Goal: Transaction & Acquisition: Download file/media

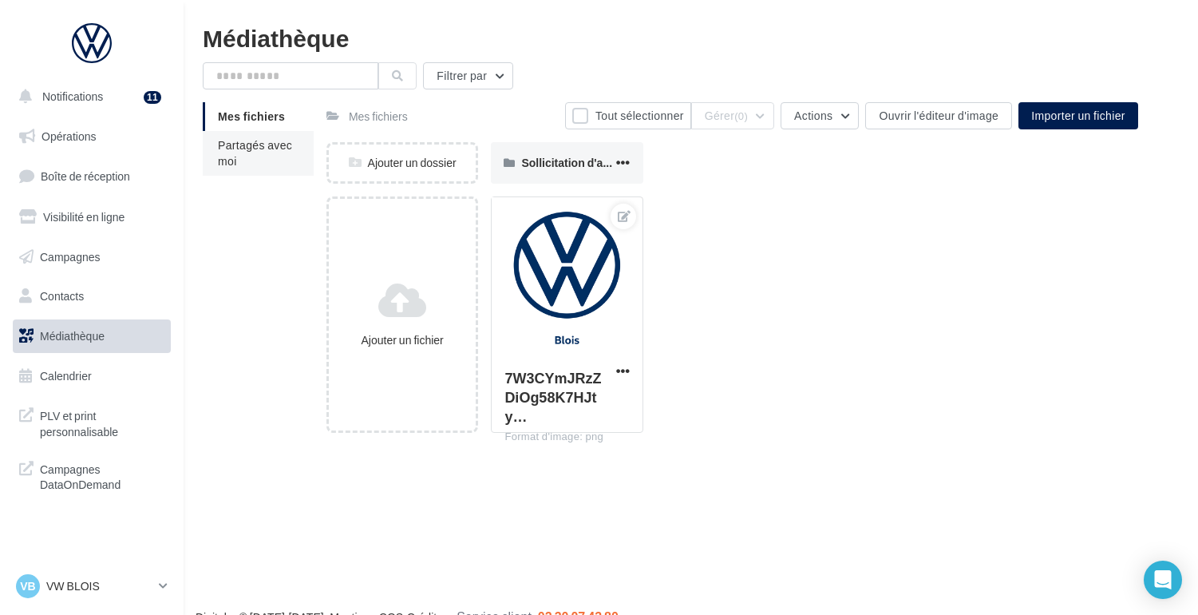
click at [230, 142] on span "Partagés avec moi" at bounding box center [255, 153] width 74 height 30
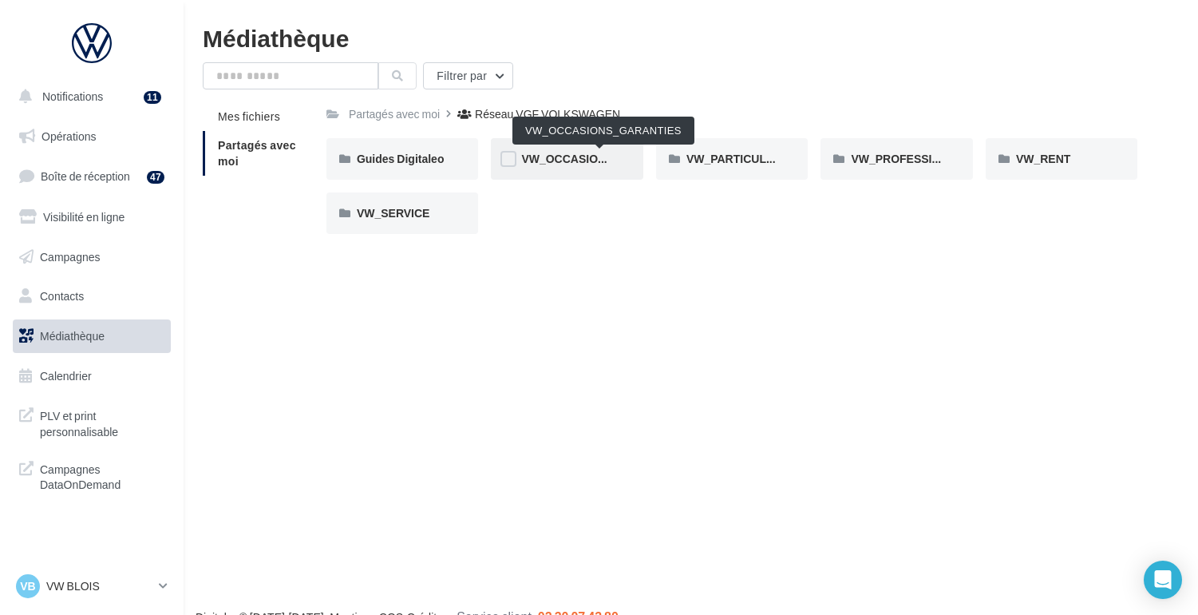
click at [564, 165] on span "VW_OCCASIONS_GARANTIES" at bounding box center [603, 159] width 164 height 14
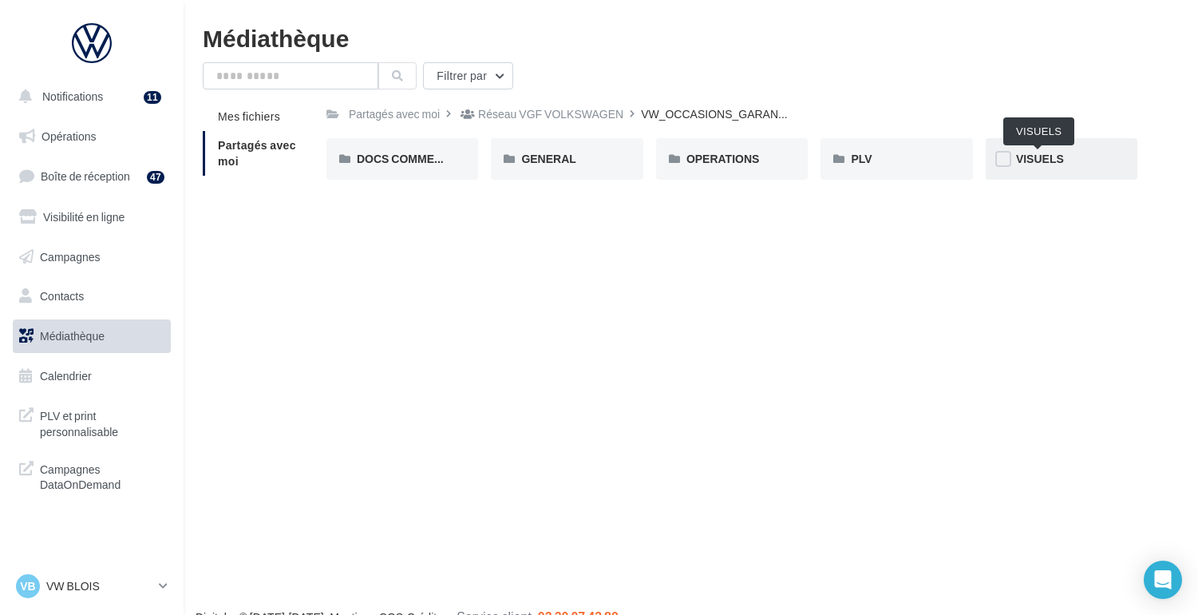
click at [1043, 160] on span "VISUELS" at bounding box center [1040, 159] width 48 height 14
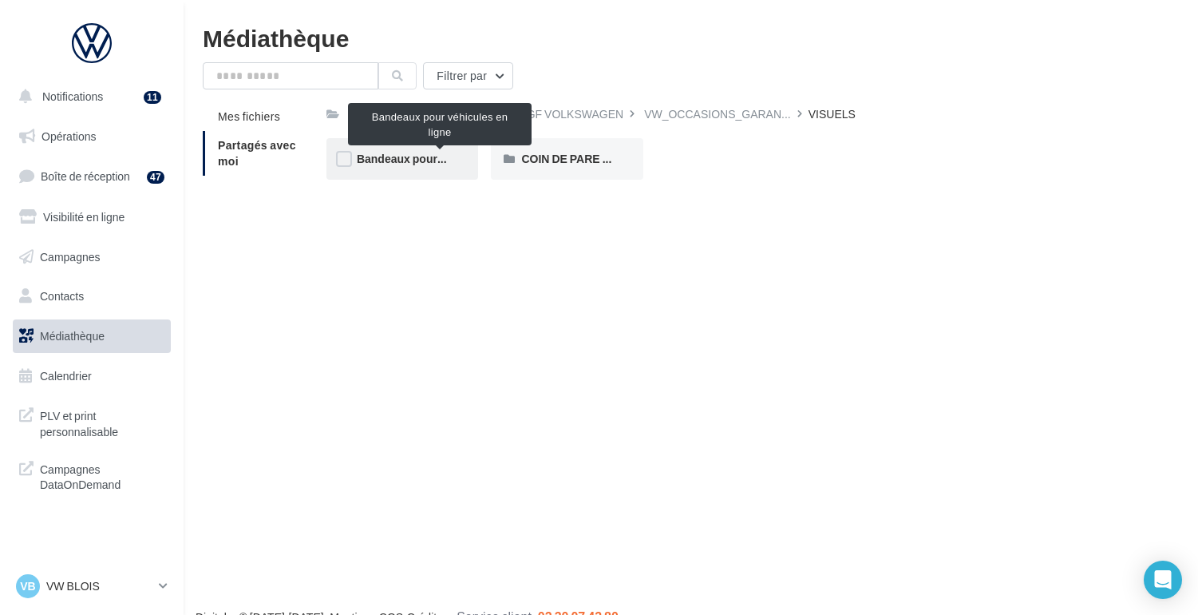
click at [389, 160] on span "Bandeaux pour véhicules en ligne" at bounding box center [446, 159] width 178 height 14
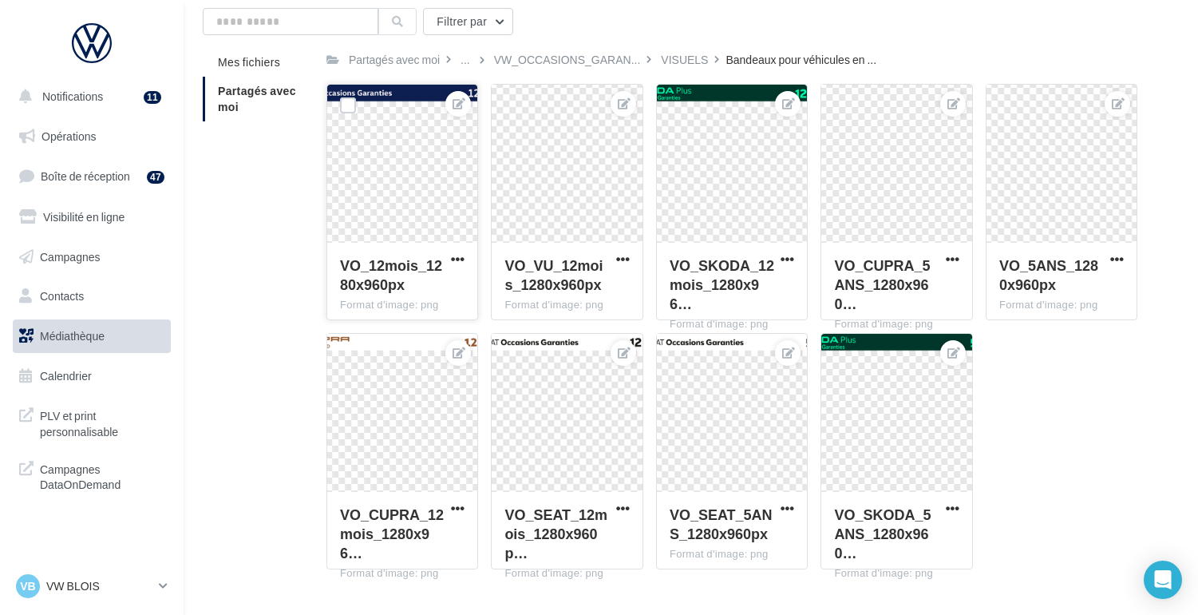
scroll to position [51, 0]
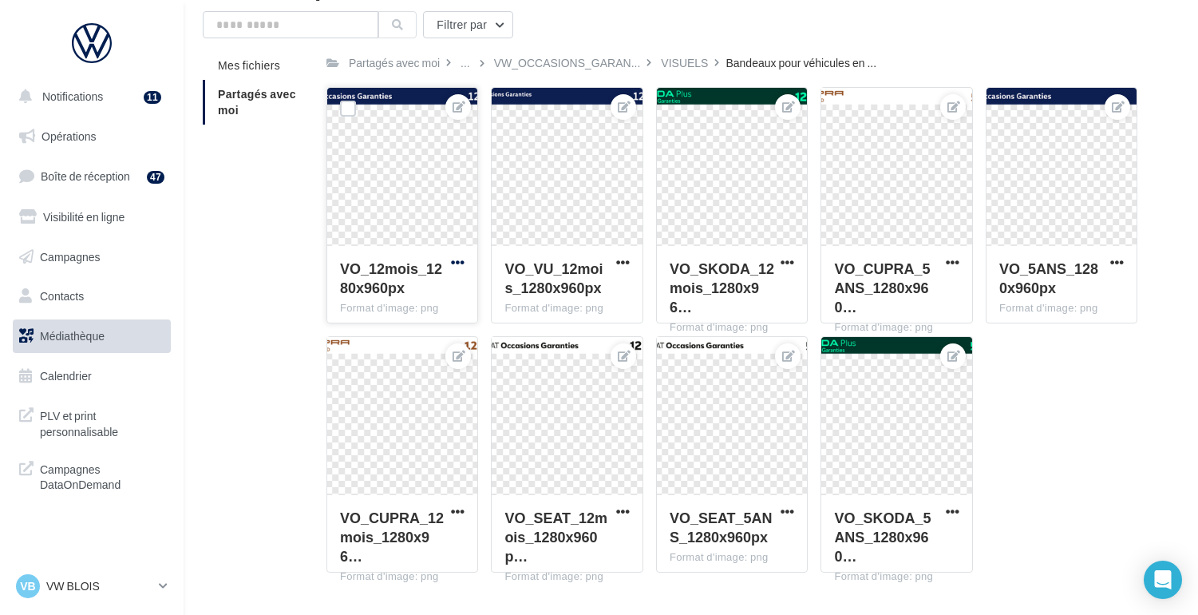
click at [458, 263] on span "button" at bounding box center [458, 262] width 14 height 14
click at [388, 339] on button "Télécharger" at bounding box center [386, 335] width 164 height 42
click at [619, 262] on span "button" at bounding box center [623, 262] width 14 height 14
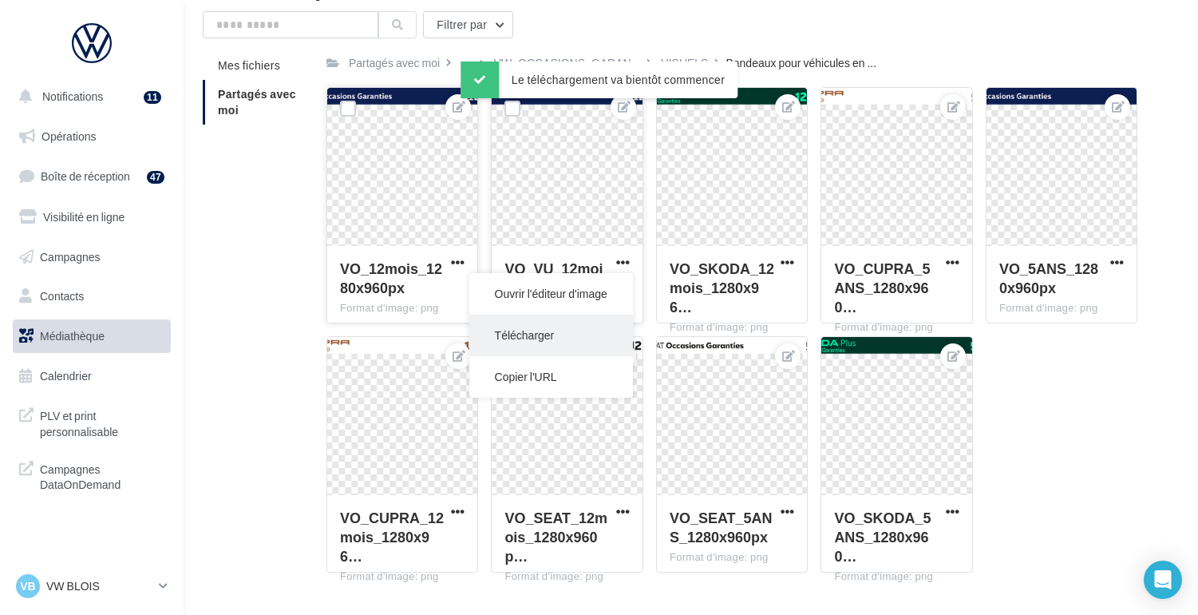
click at [564, 333] on button "Télécharger" at bounding box center [551, 335] width 164 height 42
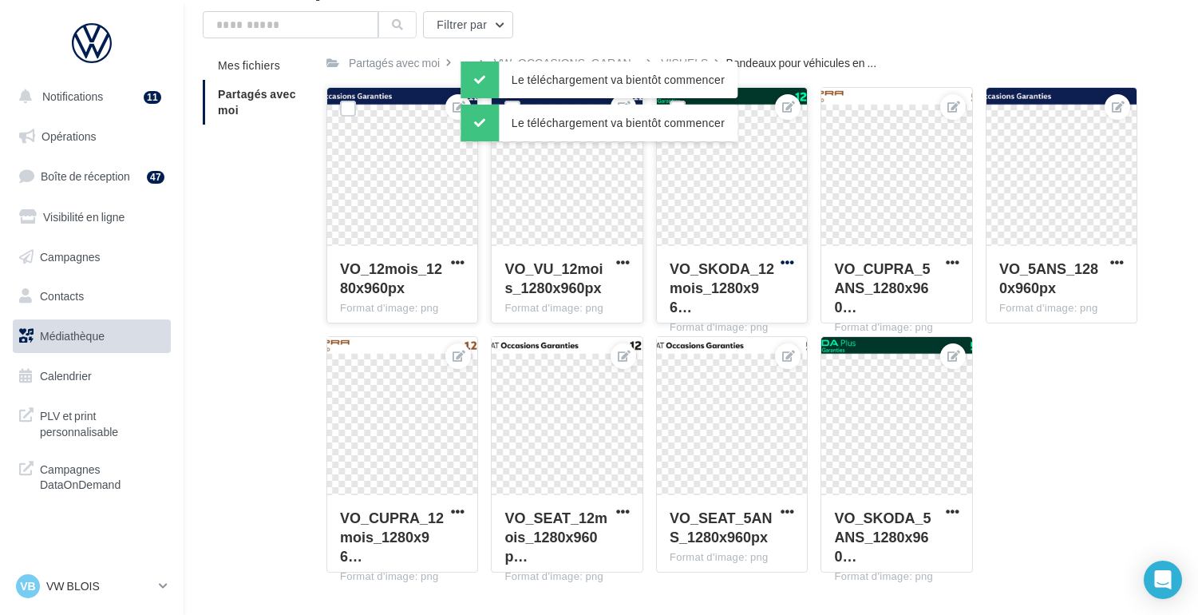
click at [789, 263] on span "button" at bounding box center [788, 262] width 14 height 14
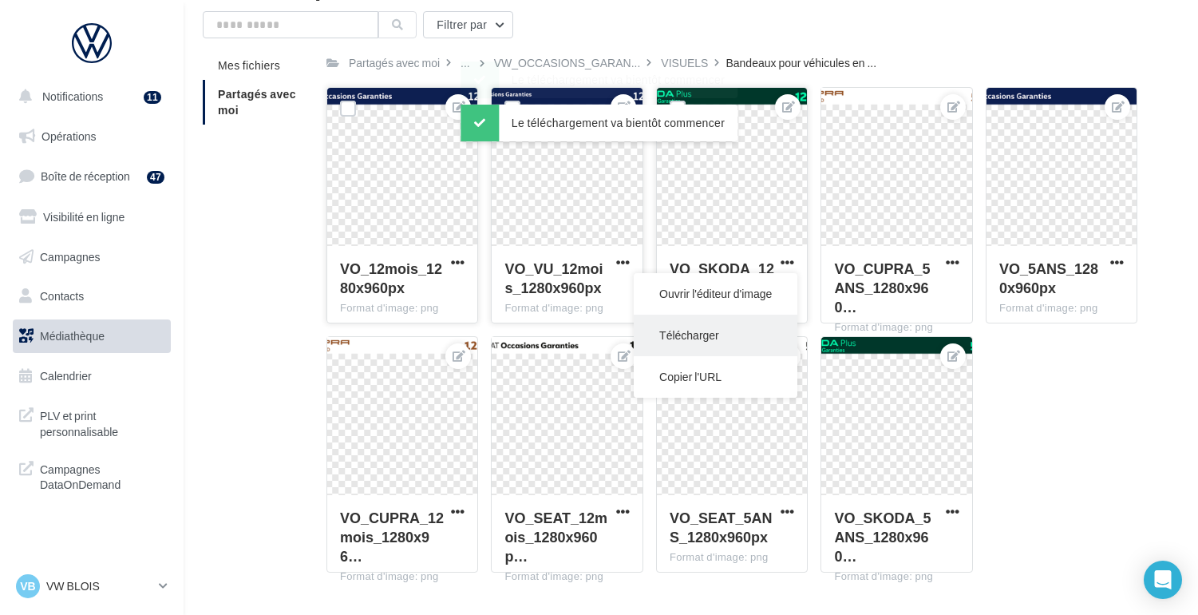
click at [728, 328] on button "Télécharger" at bounding box center [716, 335] width 164 height 42
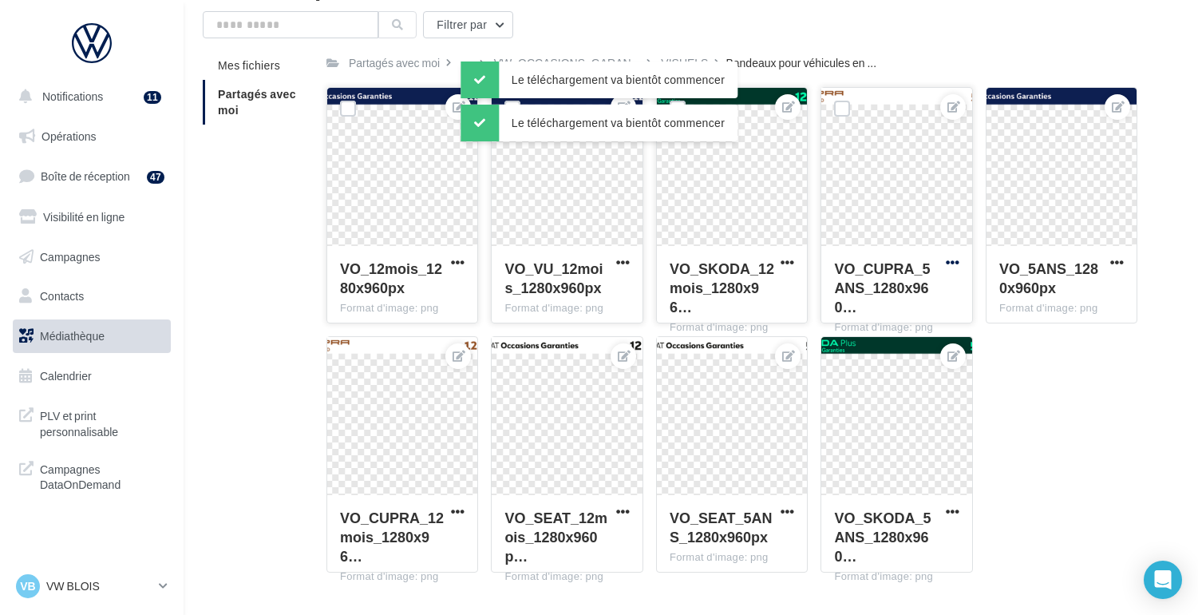
click at [957, 260] on span "button" at bounding box center [953, 262] width 14 height 14
click at [867, 343] on button "Télécharger" at bounding box center [881, 335] width 164 height 42
click at [1123, 263] on span "button" at bounding box center [1117, 262] width 14 height 14
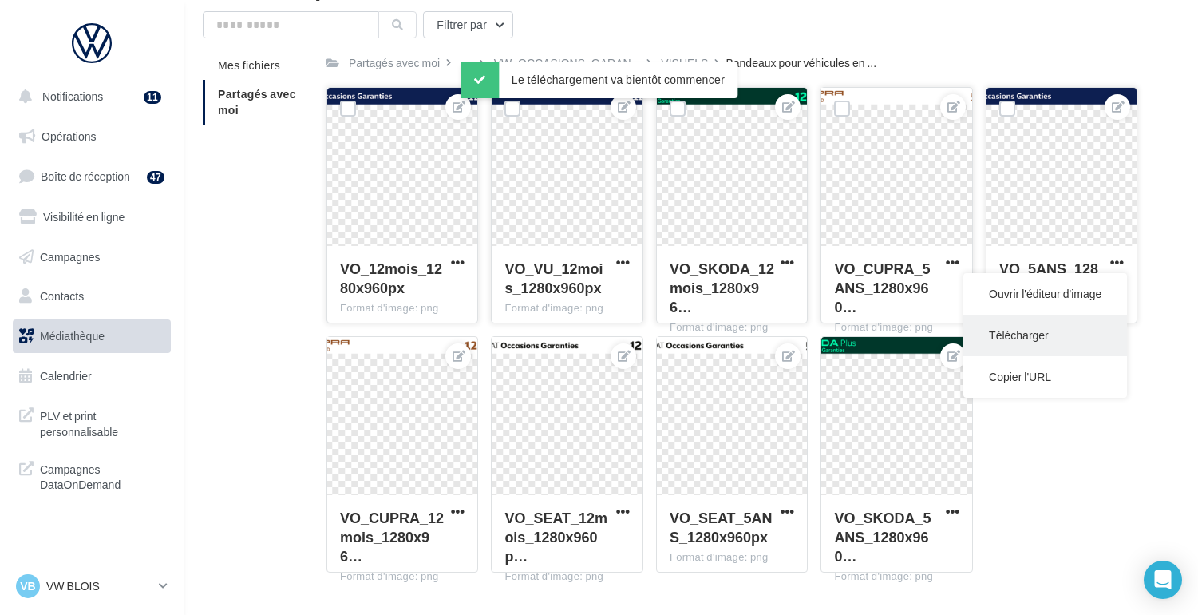
click at [1064, 331] on button "Télécharger" at bounding box center [1045, 335] width 164 height 42
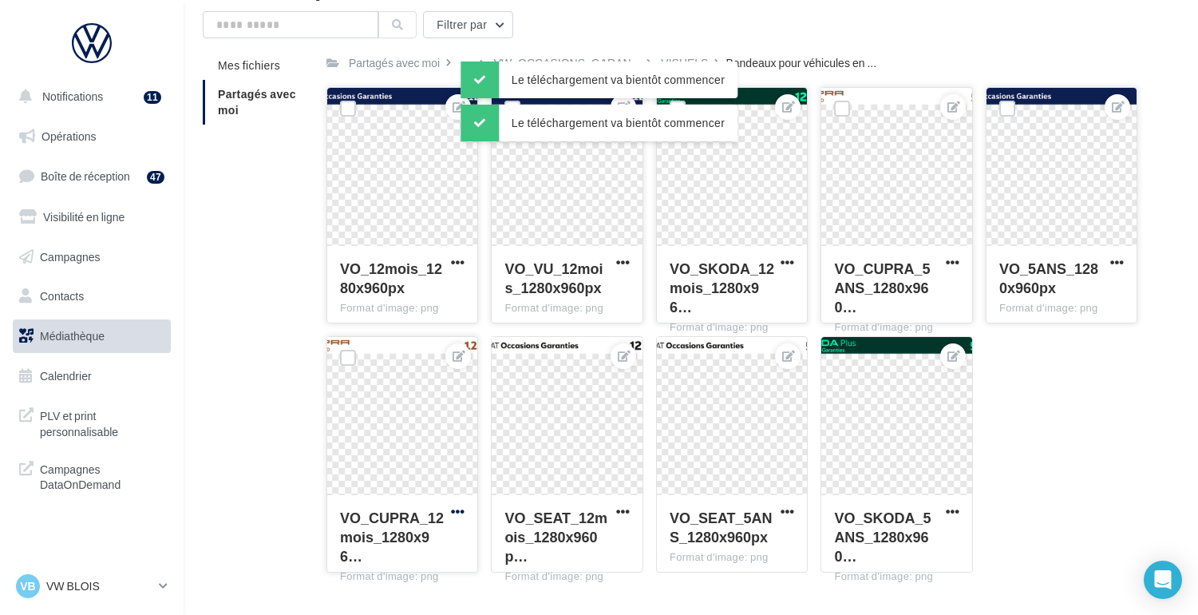
click at [461, 509] on span "button" at bounding box center [458, 511] width 14 height 14
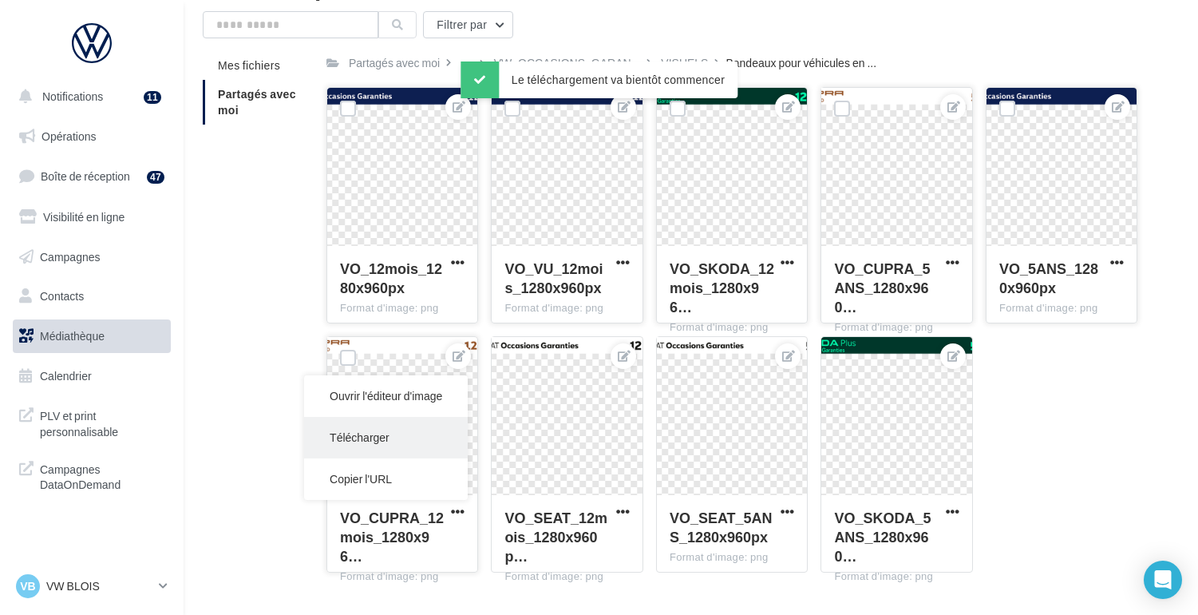
click at [412, 446] on button "Télécharger" at bounding box center [386, 438] width 164 height 42
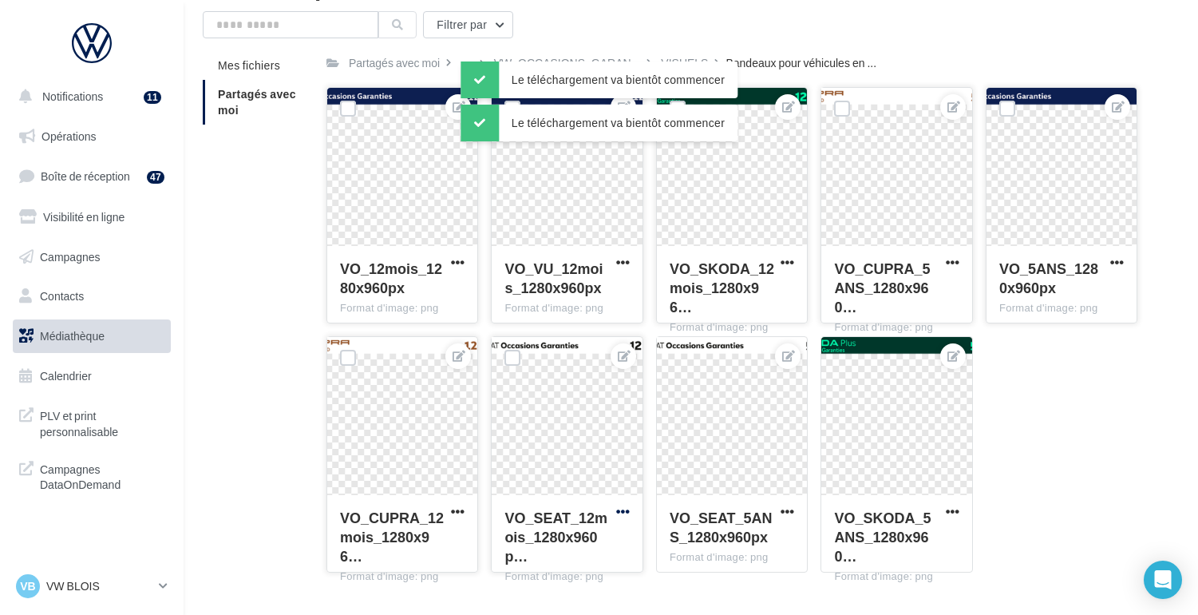
click at [623, 512] on span "button" at bounding box center [623, 511] width 14 height 14
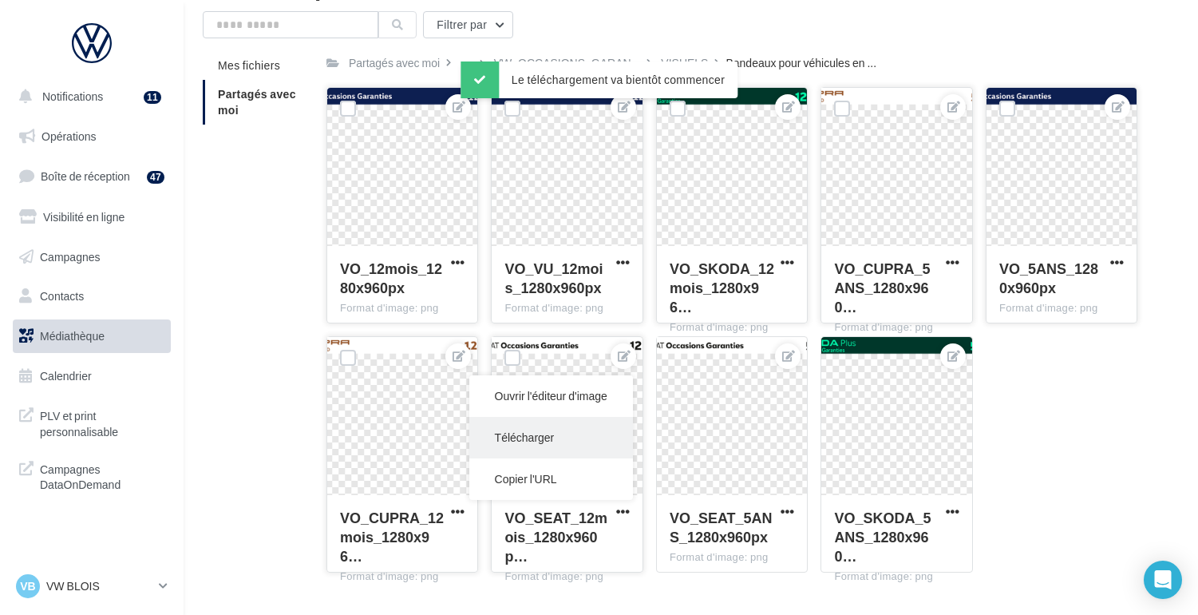
click at [555, 442] on button "Télécharger" at bounding box center [551, 438] width 164 height 42
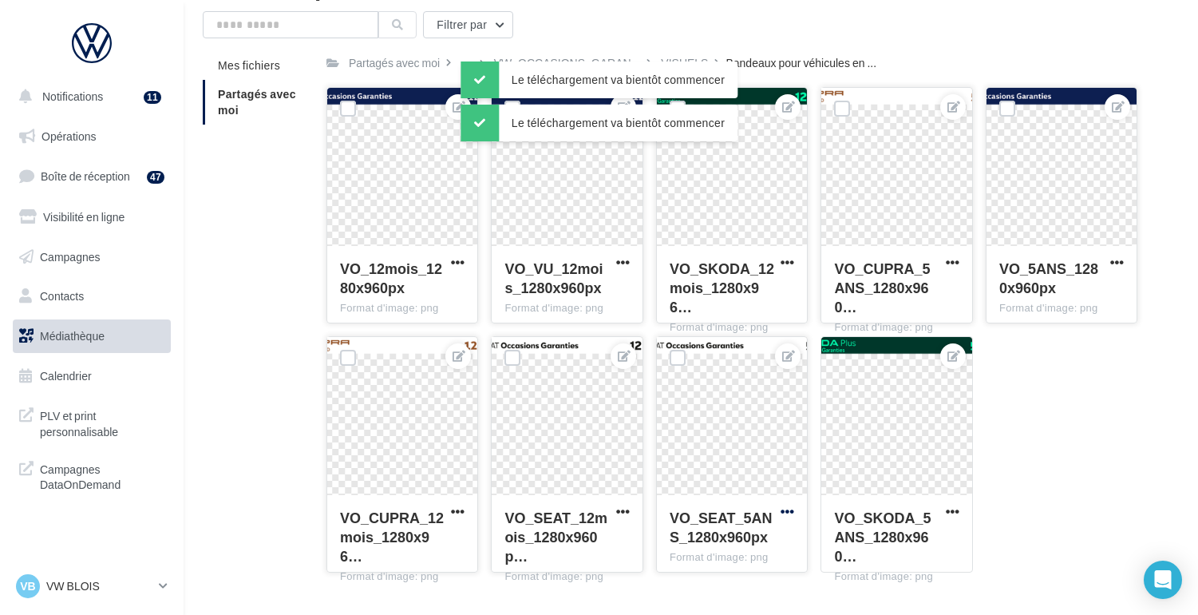
click at [788, 510] on span "button" at bounding box center [788, 511] width 14 height 14
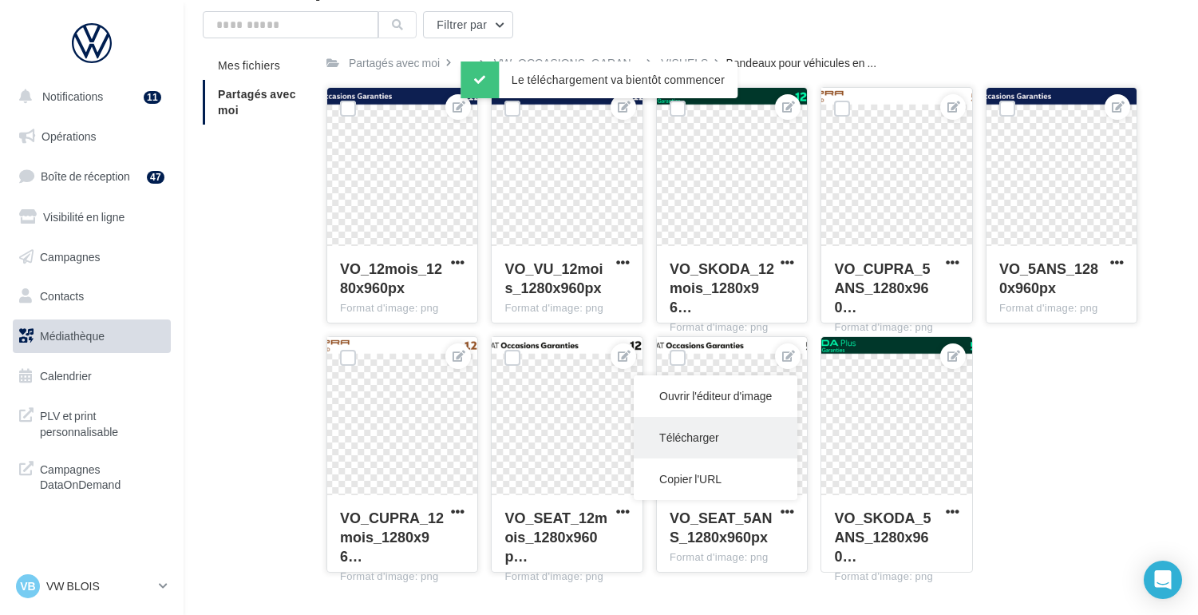
click at [677, 441] on button "Télécharger" at bounding box center [716, 438] width 164 height 42
click at [955, 511] on span "button" at bounding box center [953, 511] width 14 height 14
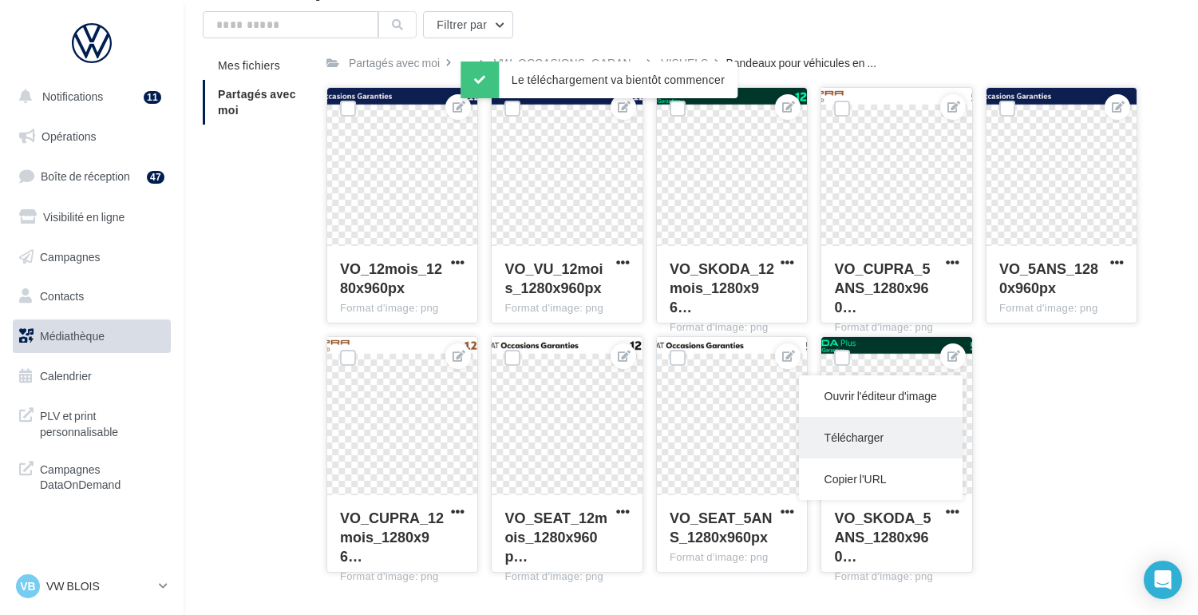
click at [847, 439] on button "Télécharger" at bounding box center [881, 438] width 164 height 42
